Goal: Task Accomplishment & Management: Manage account settings

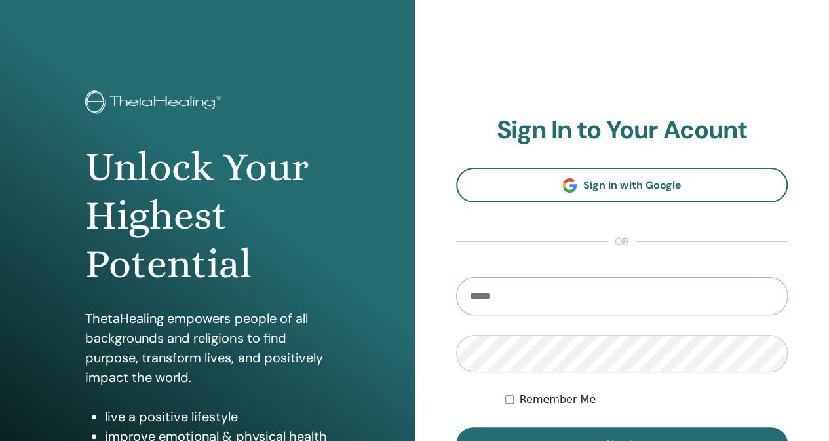
type input "**********"
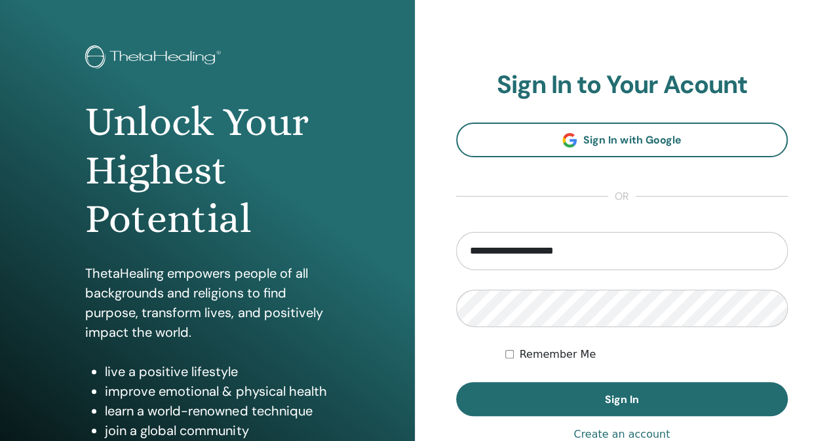
scroll to position [66, 0]
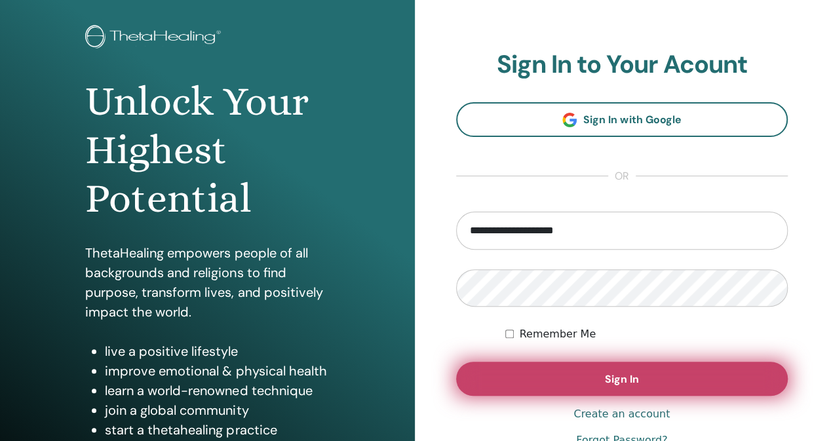
click at [594, 374] on button "Sign In" at bounding box center [622, 379] width 332 height 34
click at [616, 378] on span "Sign In" at bounding box center [622, 379] width 34 height 14
click at [635, 385] on span "Sign In" at bounding box center [622, 379] width 34 height 14
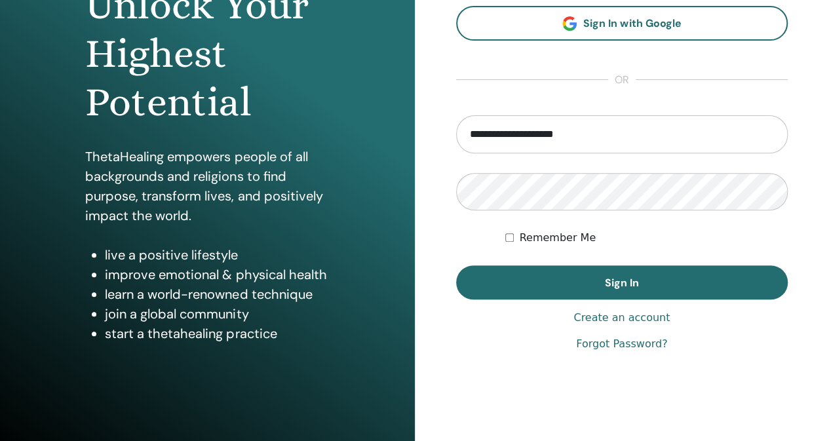
scroll to position [187, 0]
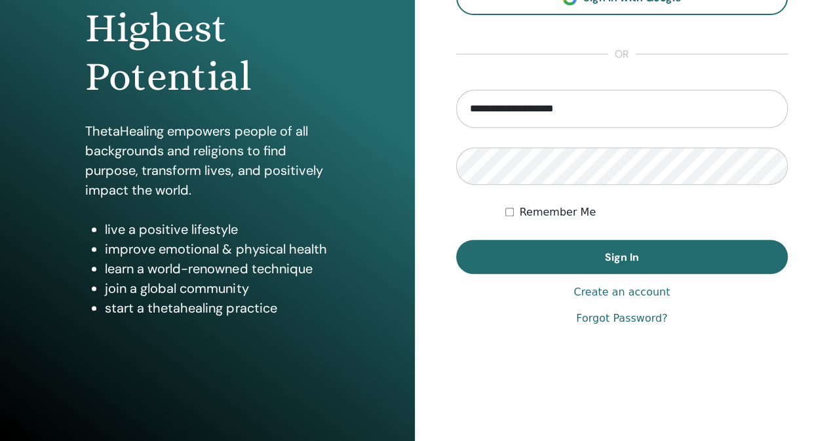
click at [655, 207] on div "Remember Me" at bounding box center [646, 212] width 282 height 16
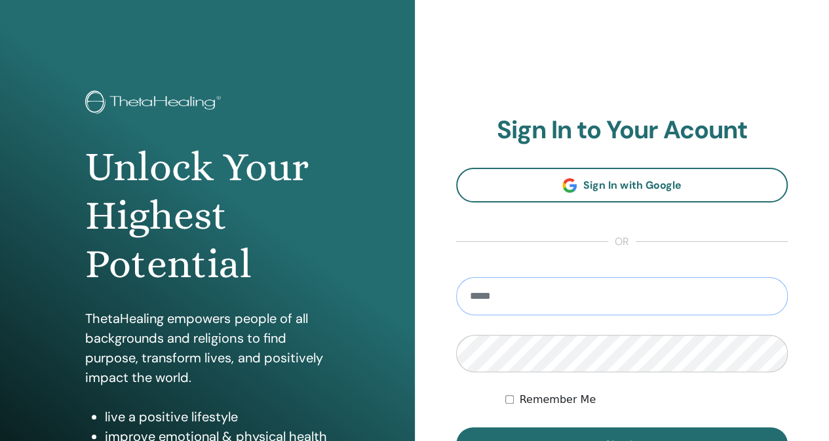
type input "**********"
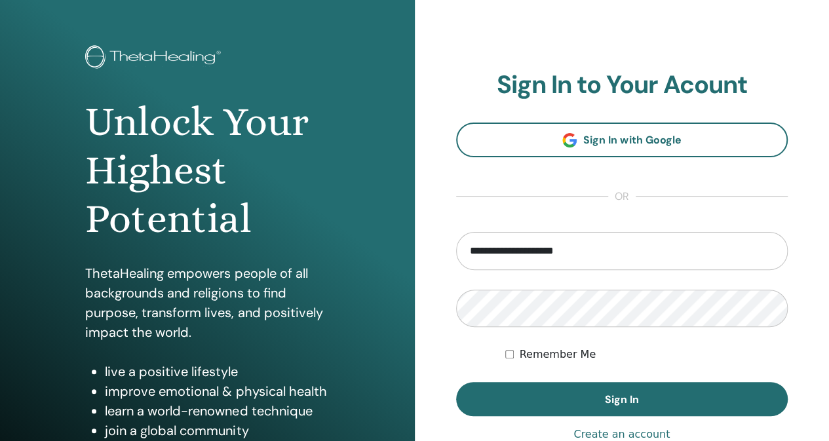
scroll to position [66, 0]
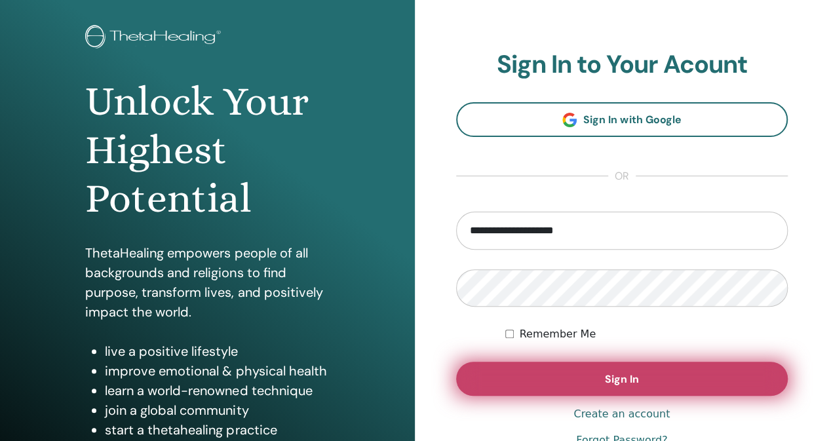
click at [645, 377] on button "Sign In" at bounding box center [622, 379] width 332 height 34
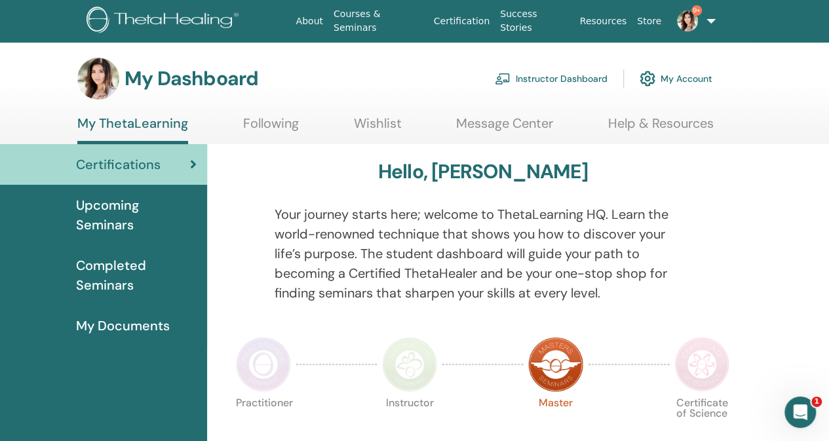
click at [567, 78] on link "Instructor Dashboard" at bounding box center [551, 78] width 113 height 29
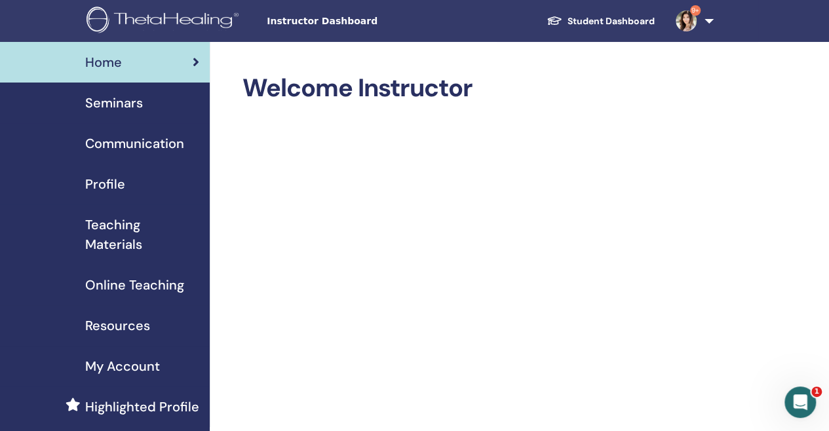
click at [111, 103] on span "Seminars" at bounding box center [114, 103] width 58 height 20
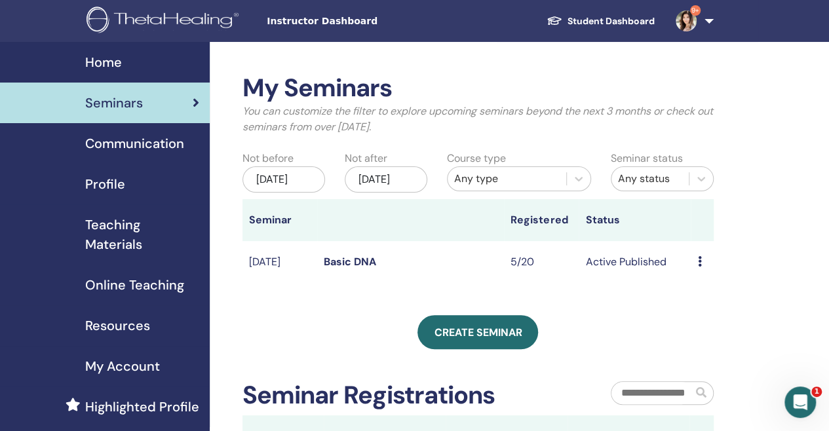
click at [699, 267] on icon at bounding box center [699, 261] width 4 height 10
click at [705, 330] on link "Attendees" at bounding box center [707, 329] width 50 height 14
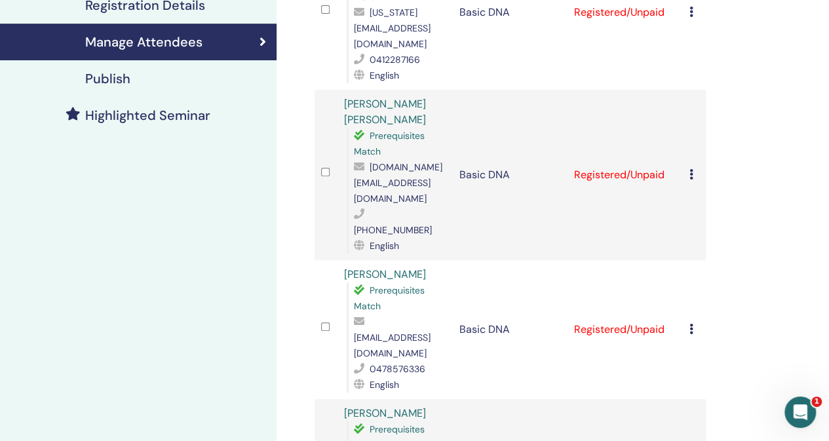
scroll to position [393, 0]
